Goal: Information Seeking & Learning: Check status

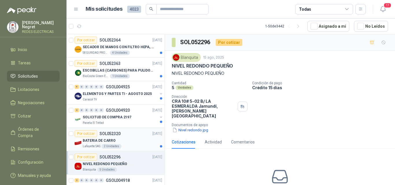
click at [127, 145] on div "Lafayette SAS 2 Unidades" at bounding box center [123, 146] width 80 height 5
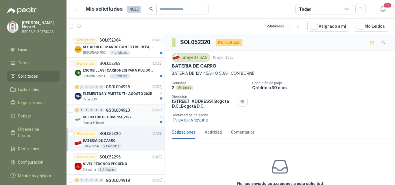
click at [137, 119] on div "SOLICITUD DE COMPRA 2197" at bounding box center [120, 117] width 75 height 7
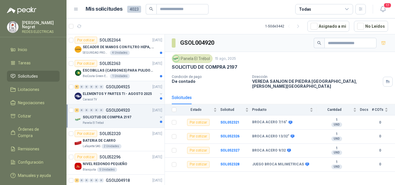
click at [145, 95] on p "ELEMENTOS Y PARTES TI - AGOSTO 2025" at bounding box center [117, 93] width 69 height 5
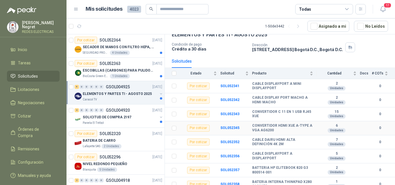
scroll to position [51, 0]
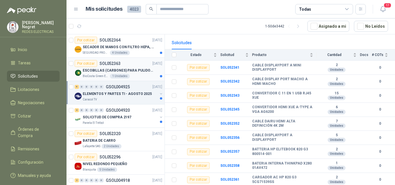
click at [135, 76] on div "BioCosta Green Energy S.A.S 1 Unidades" at bounding box center [123, 76] width 80 height 5
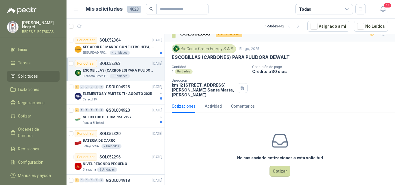
scroll to position [13, 0]
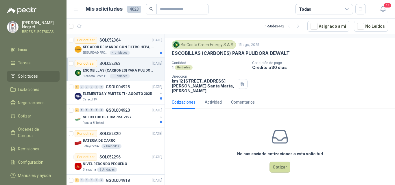
click at [138, 46] on p "SECADOR DE MANOS CON FILTRO HEPA, SECADO RAPIDO" at bounding box center [119, 47] width 72 height 5
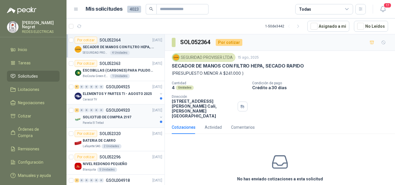
click at [146, 121] on div "Panela El Trébol" at bounding box center [120, 123] width 75 height 5
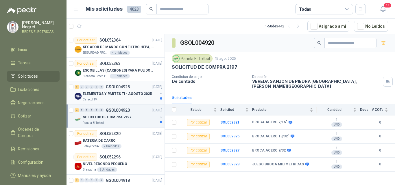
click at [146, 95] on p "ELEMENTOS Y PARTES TI - AGOSTO 2025" at bounding box center [117, 93] width 69 height 5
